Goal: Information Seeking & Learning: Learn about a topic

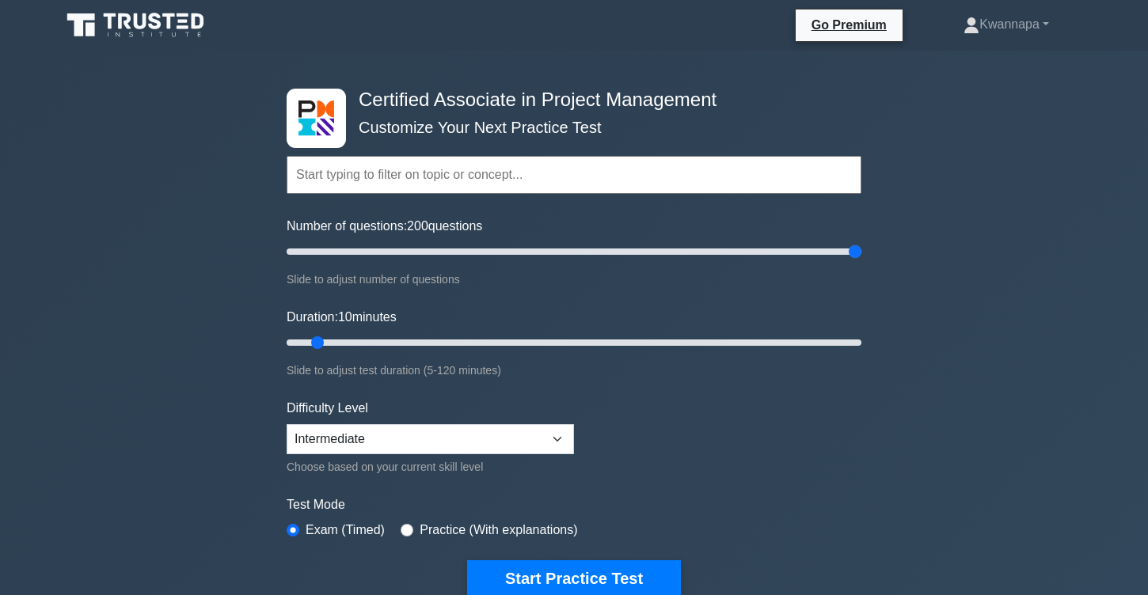
drag, startPoint x: 309, startPoint y: 256, endPoint x: 897, endPoint y: 245, distance: 587.4
type input "200"
click at [861, 245] on input "Number of questions: 200 questions" at bounding box center [574, 251] width 575 height 19
drag, startPoint x: 313, startPoint y: 340, endPoint x: 906, endPoint y: 345, distance: 592.1
type input "120"
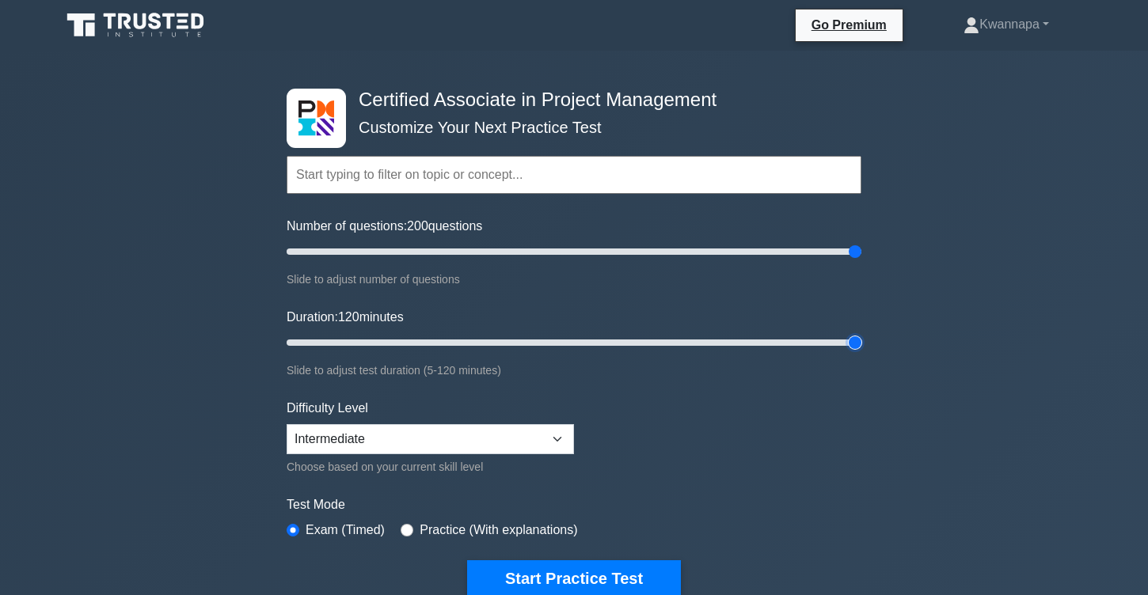
click at [861, 345] on input "Duration: 120 minutes" at bounding box center [574, 342] width 575 height 19
click at [446, 453] on div "Difficulty Level Beginner Intermediate Expert Choose based on your current skil…" at bounding box center [430, 438] width 287 height 78
click at [454, 443] on select "Beginner Intermediate Expert" at bounding box center [430, 439] width 287 height 30
select select "expert"
click at [287, 424] on select "Beginner Intermediate Expert" at bounding box center [430, 439] width 287 height 30
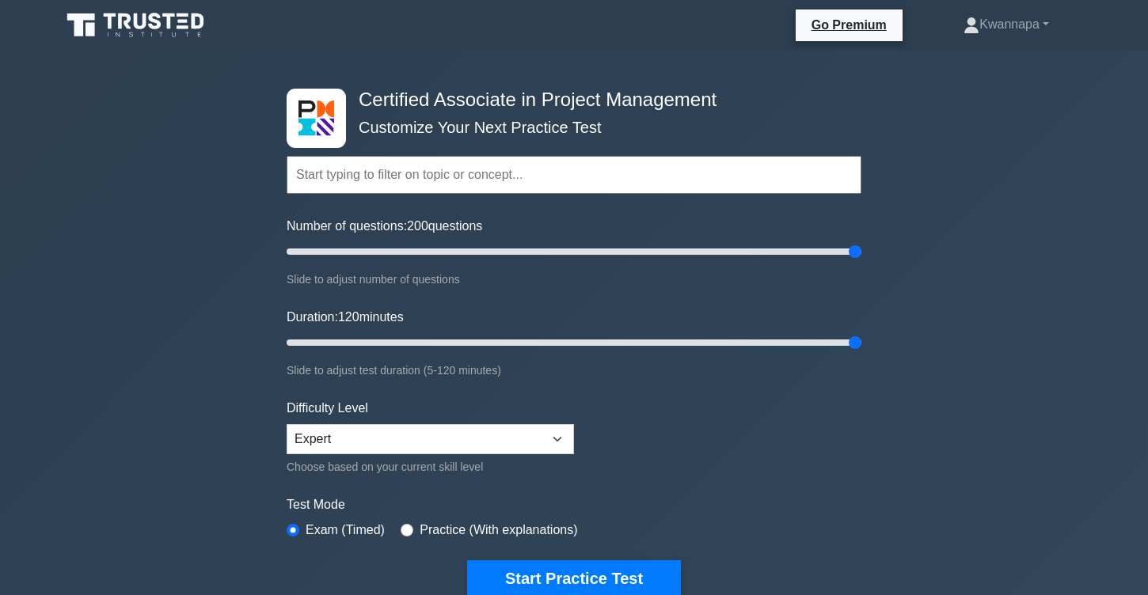
click at [437, 503] on label "Test Mode" at bounding box center [574, 505] width 575 height 19
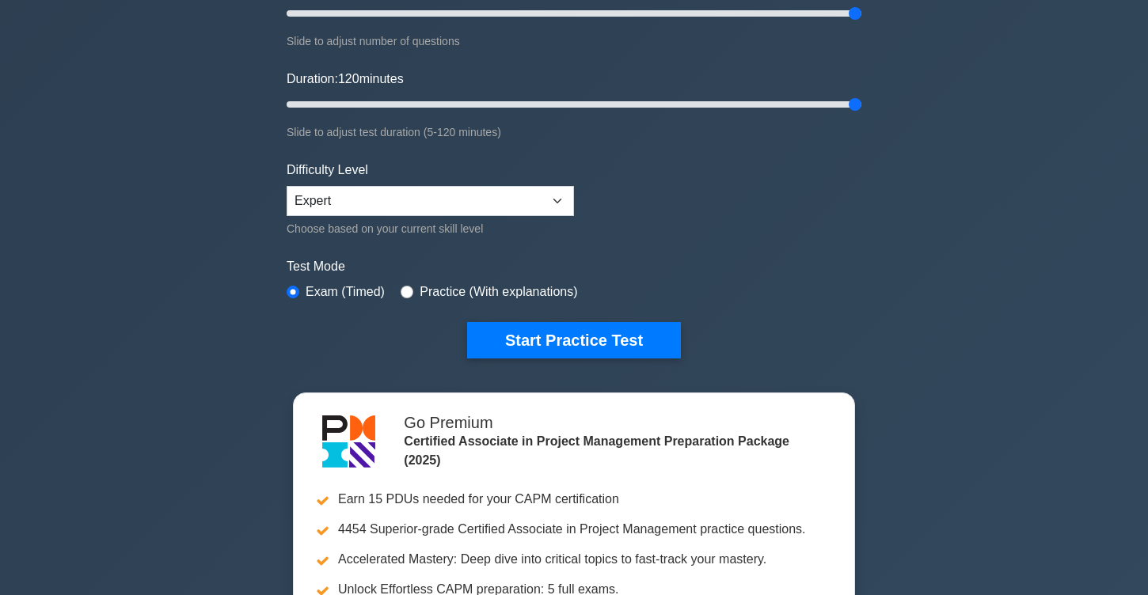
scroll to position [181, 0]
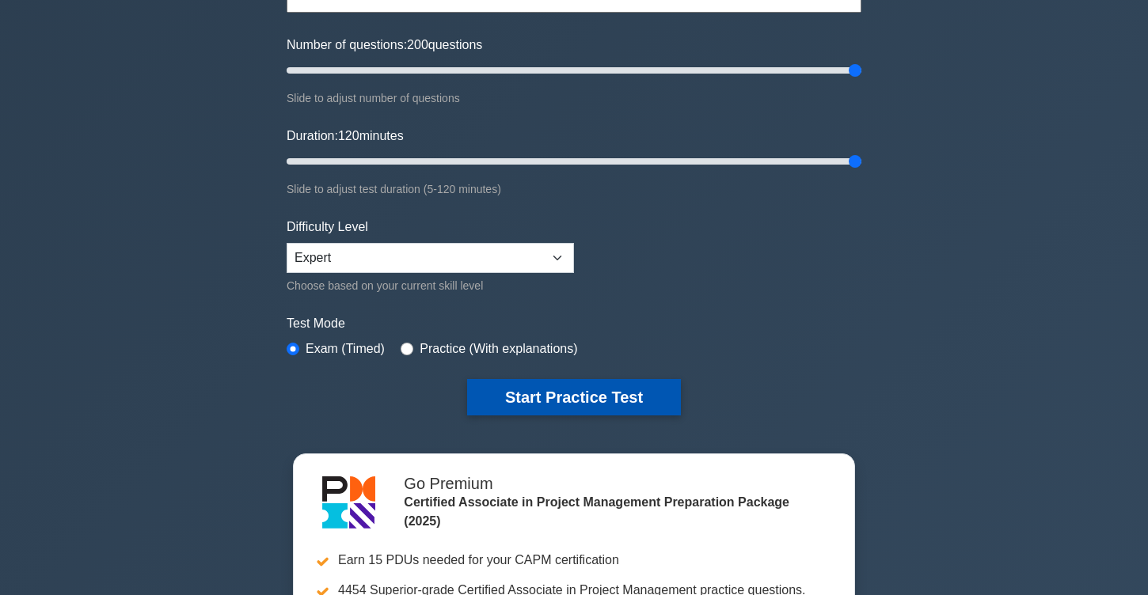
click at [559, 403] on button "Start Practice Test" at bounding box center [574, 397] width 214 height 36
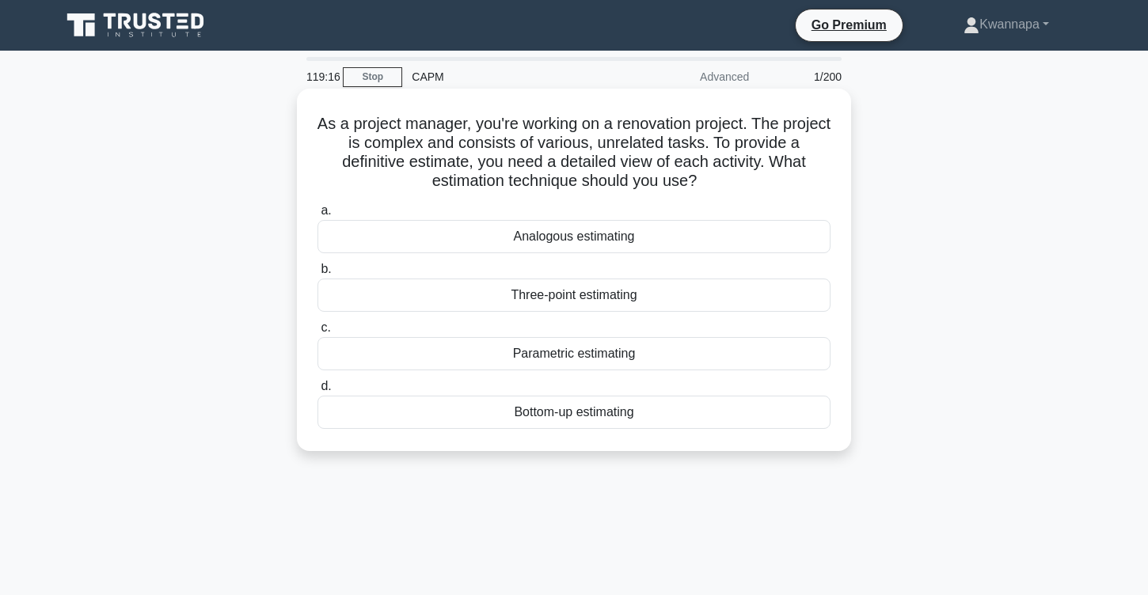
click at [547, 238] on div "Analogous estimating" at bounding box center [573, 236] width 513 height 33
click at [317, 216] on input "a. Analogous estimating" at bounding box center [317, 211] width 0 height 10
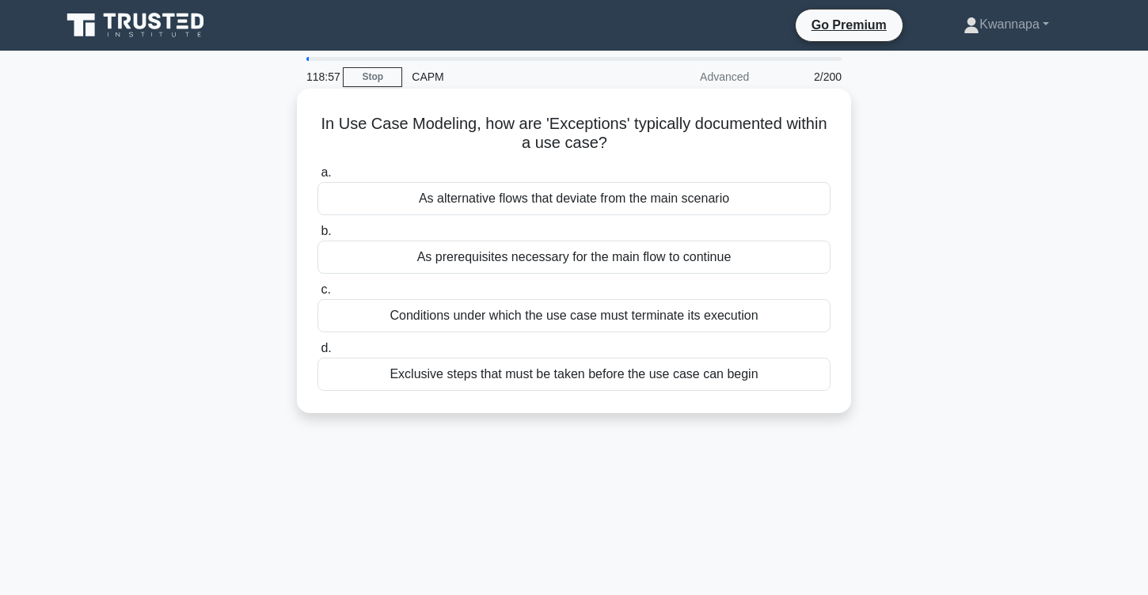
click at [590, 379] on div "Exclusive steps that must be taken before the use case can begin" at bounding box center [573, 374] width 513 height 33
click at [317, 354] on input "d. Exclusive steps that must be taken before the use case can begin" at bounding box center [317, 349] width 0 height 10
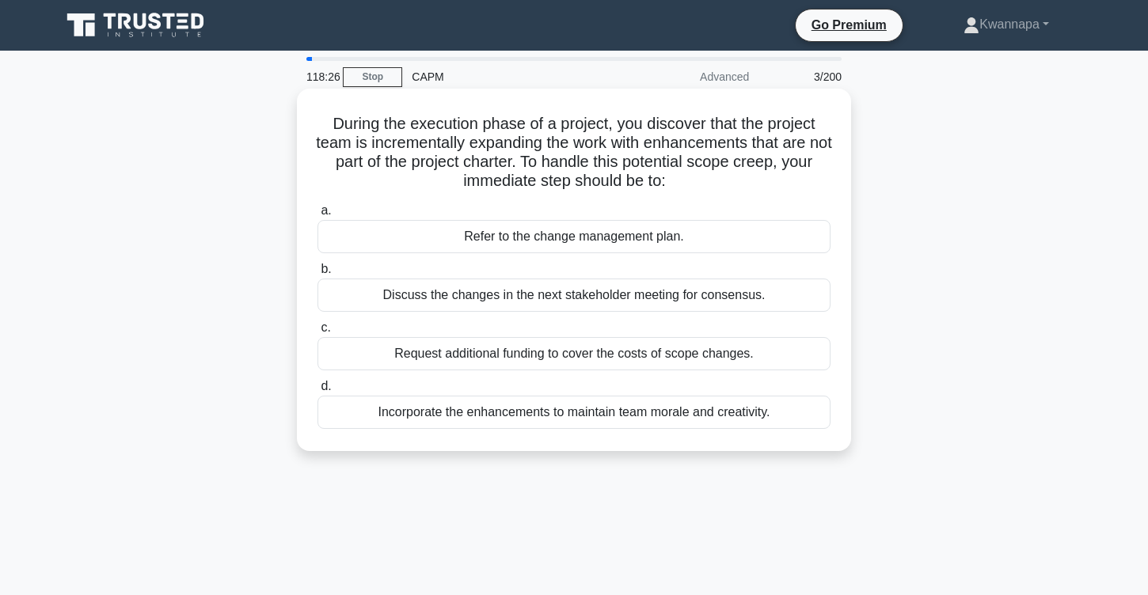
click at [530, 293] on div "Discuss the changes in the next stakeholder meeting for consensus." at bounding box center [573, 295] width 513 height 33
click at [317, 275] on input "b. Discuss the changes in the next stakeholder meeting for consensus." at bounding box center [317, 269] width 0 height 10
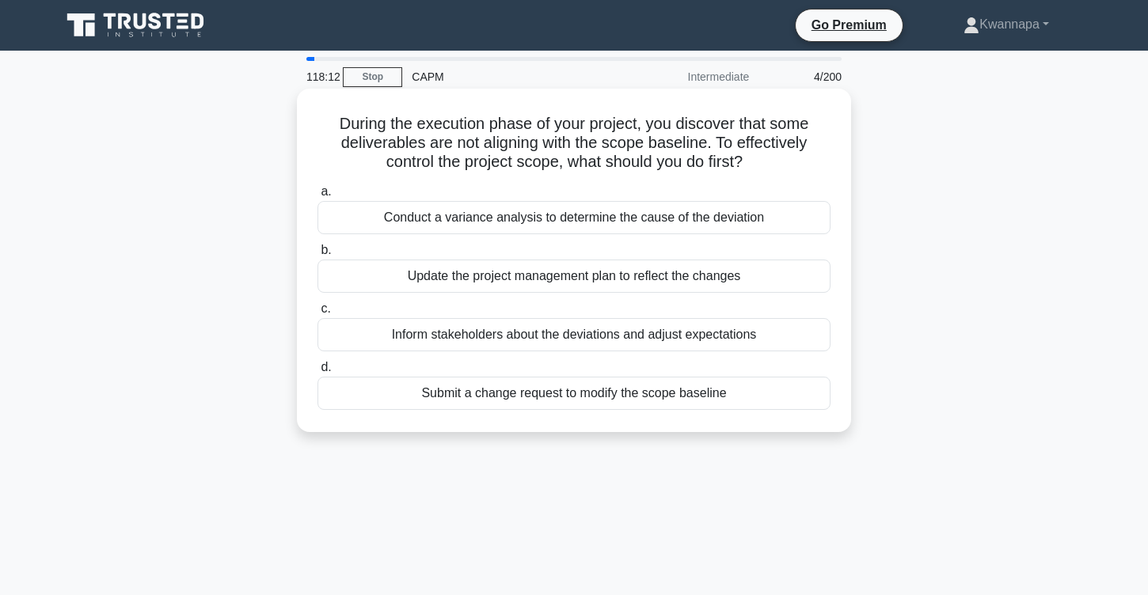
click at [535, 215] on div "Conduct a variance analysis to determine the cause of the deviation" at bounding box center [573, 217] width 513 height 33
click at [317, 197] on input "a. Conduct a variance analysis to determine the cause of the deviation" at bounding box center [317, 192] width 0 height 10
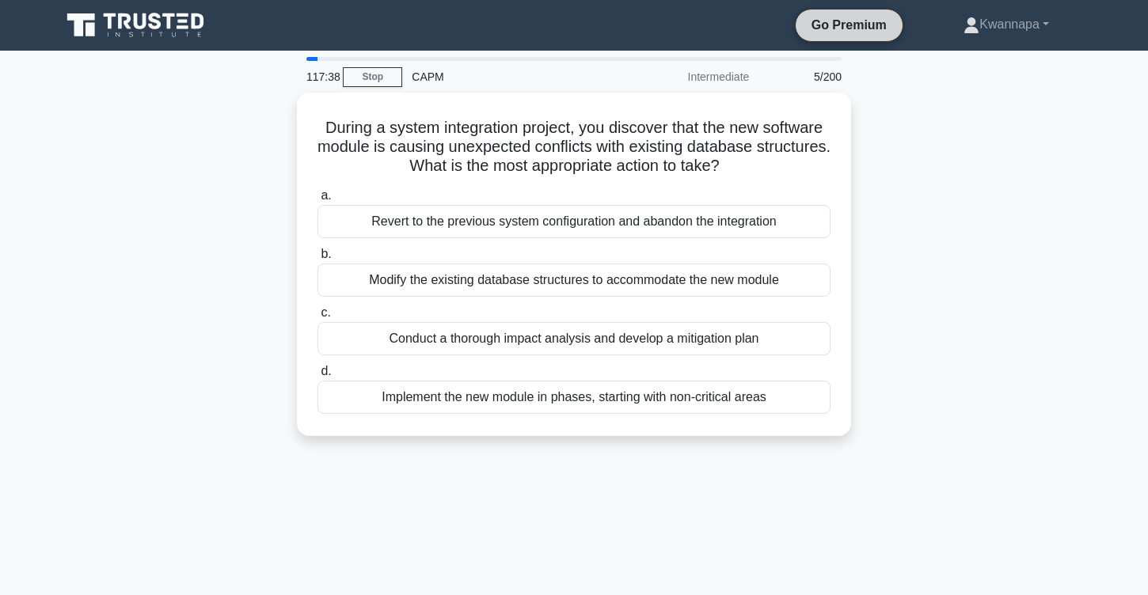
click at [844, 30] on link "Go Premium" at bounding box center [849, 25] width 94 height 20
